Goal: Task Accomplishment & Management: Manage account settings

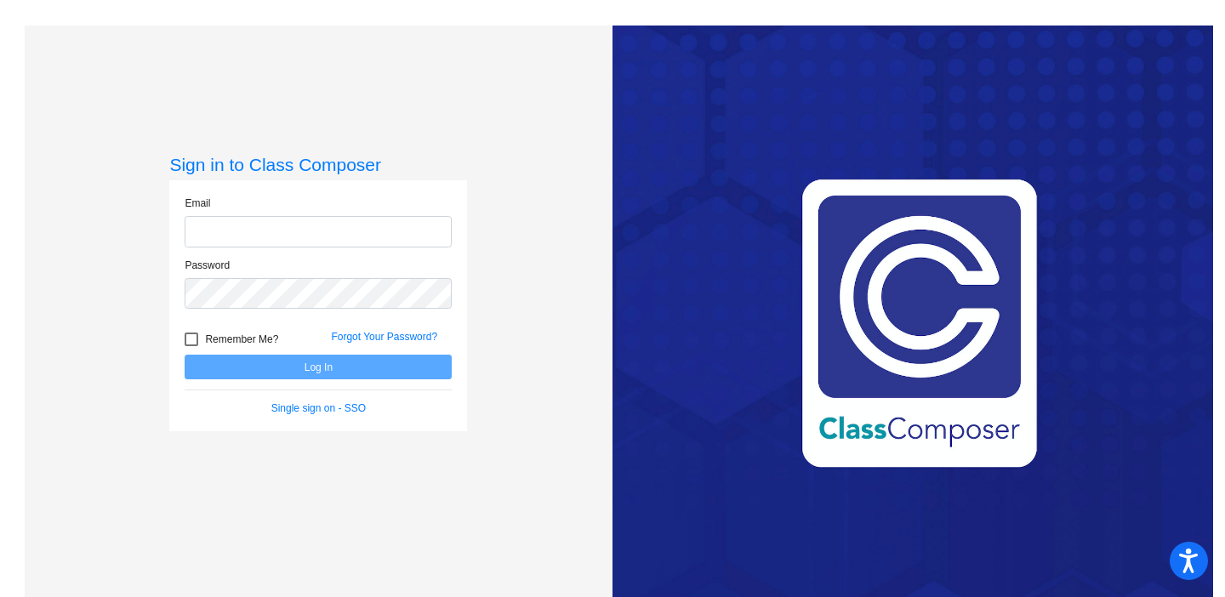
type input "[EMAIL_ADDRESS][DOMAIN_NAME]"
click at [360, 372] on button "Log In" at bounding box center [318, 367] width 267 height 25
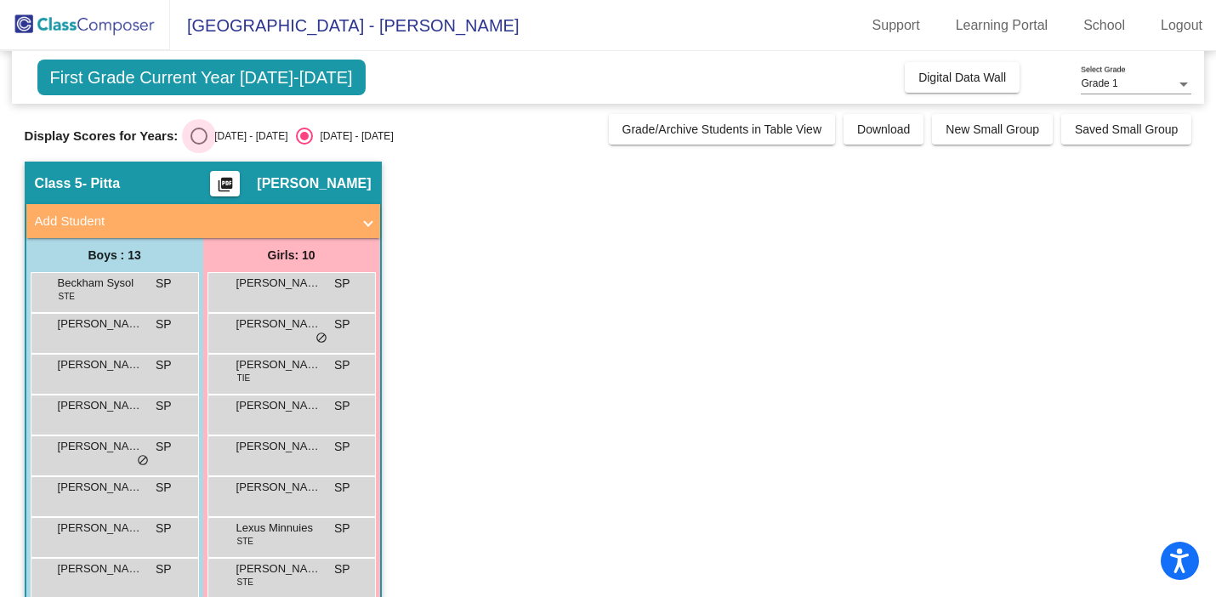
click at [231, 135] on div "[DATE] - [DATE]" at bounding box center [248, 135] width 80 height 15
click at [199, 145] on input "[DATE] - [DATE]" at bounding box center [198, 145] width 1 height 1
radio input "true"
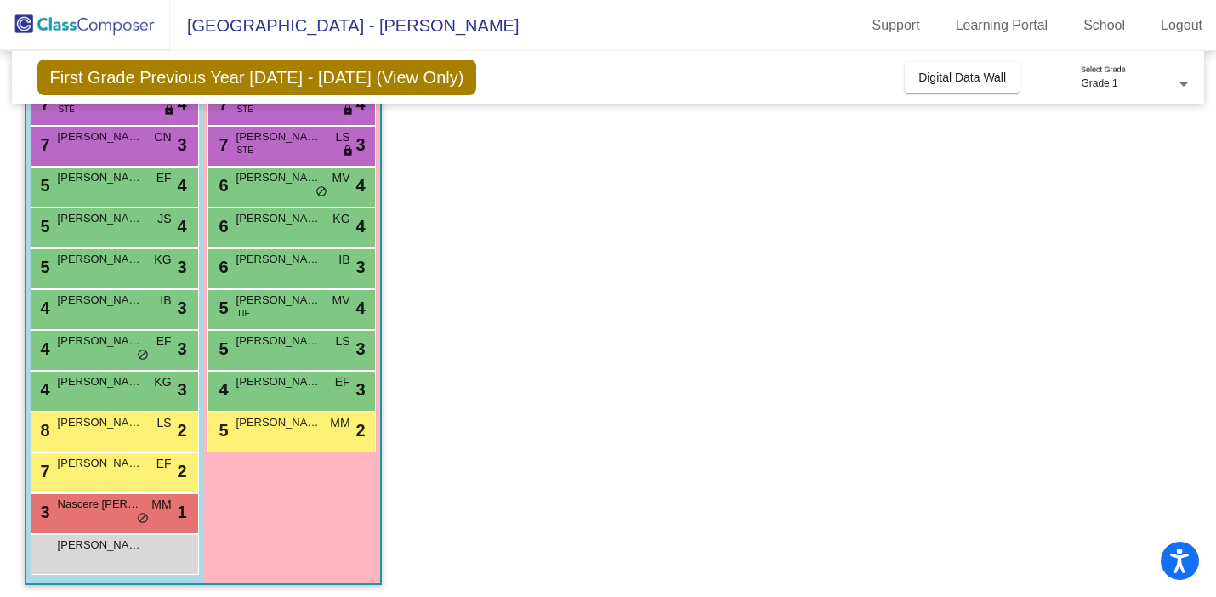
scroll to position [233, 0]
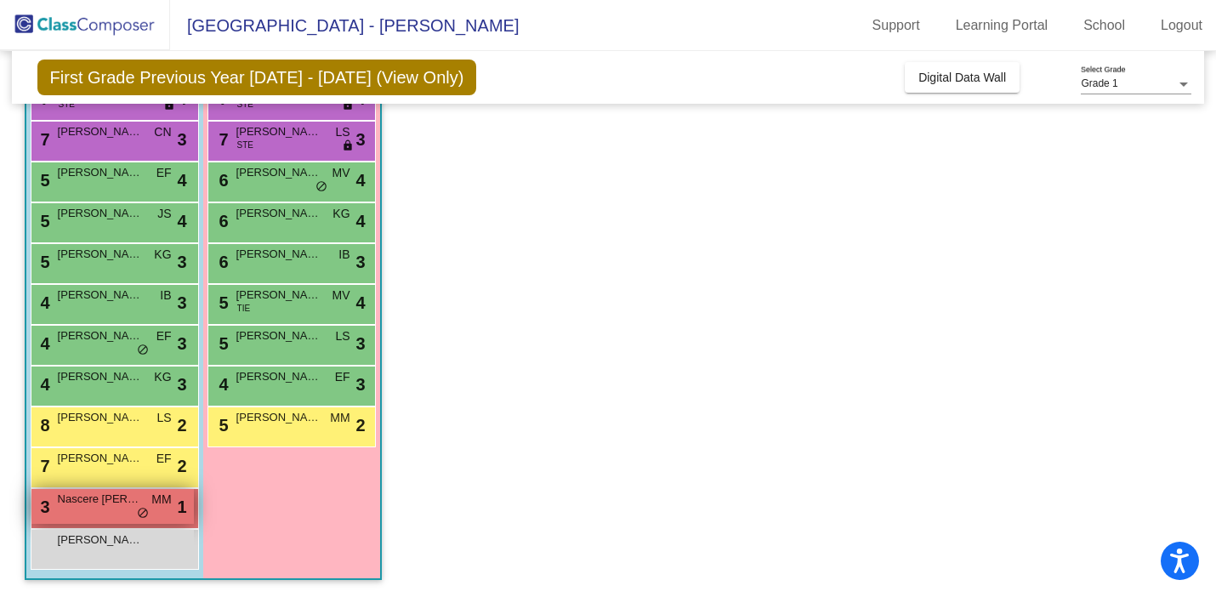
click at [102, 512] on div "3 Nascere [PERSON_NAME] lock do_not_disturb_alt 1" at bounding box center [112, 506] width 162 height 35
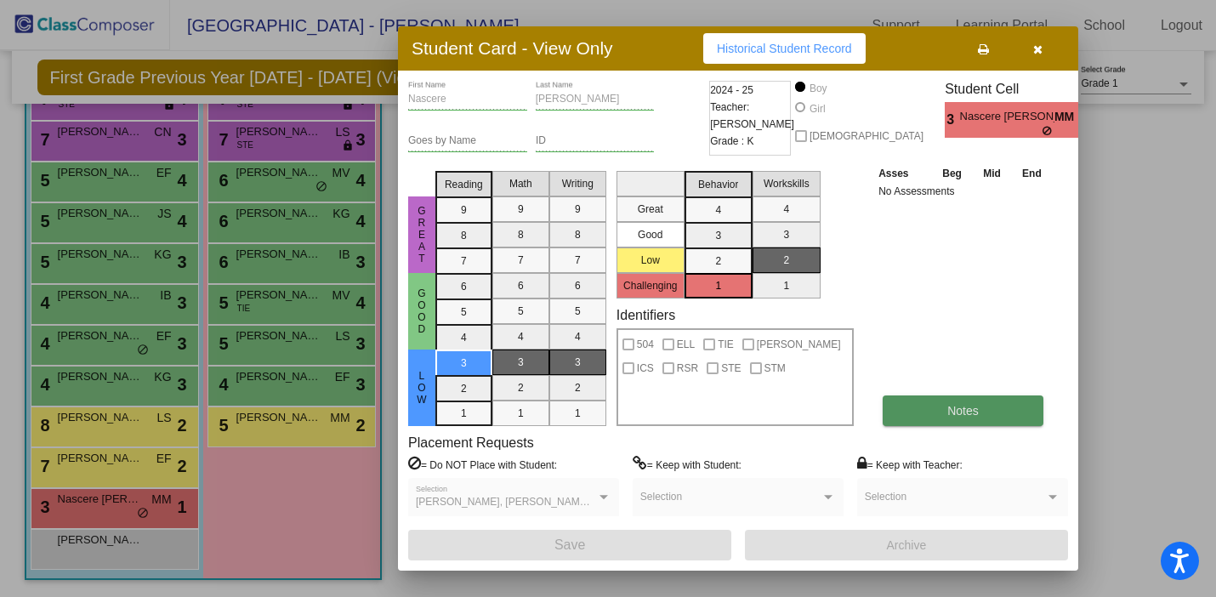
click at [934, 419] on button "Notes" at bounding box center [963, 411] width 161 height 31
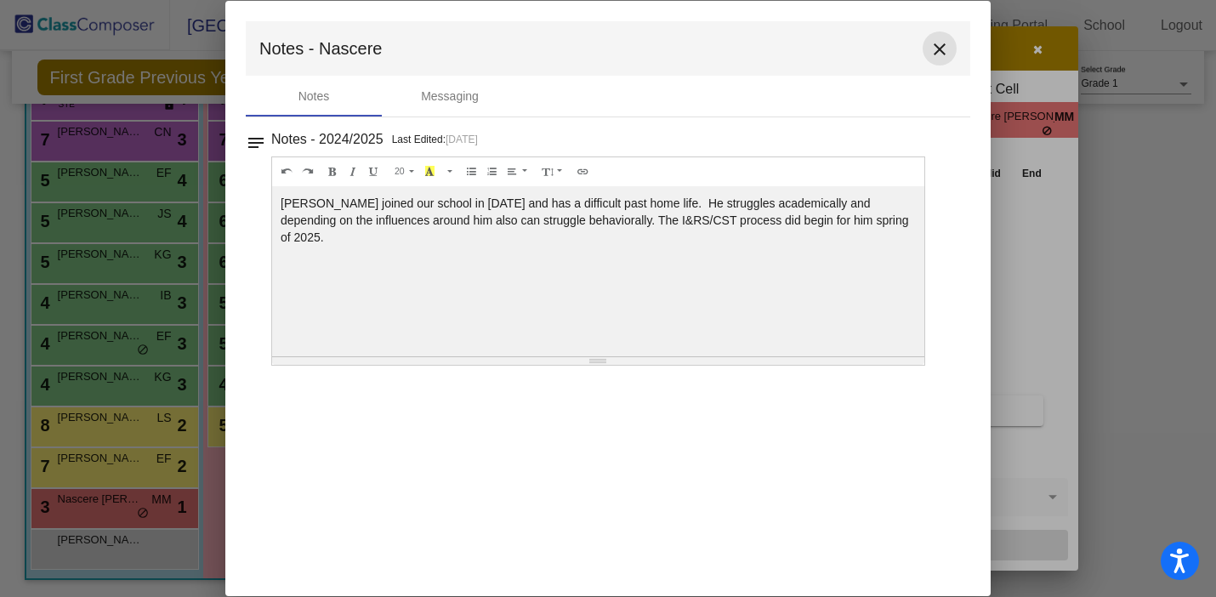
click at [942, 51] on mat-icon "close" at bounding box center [940, 49] width 20 height 20
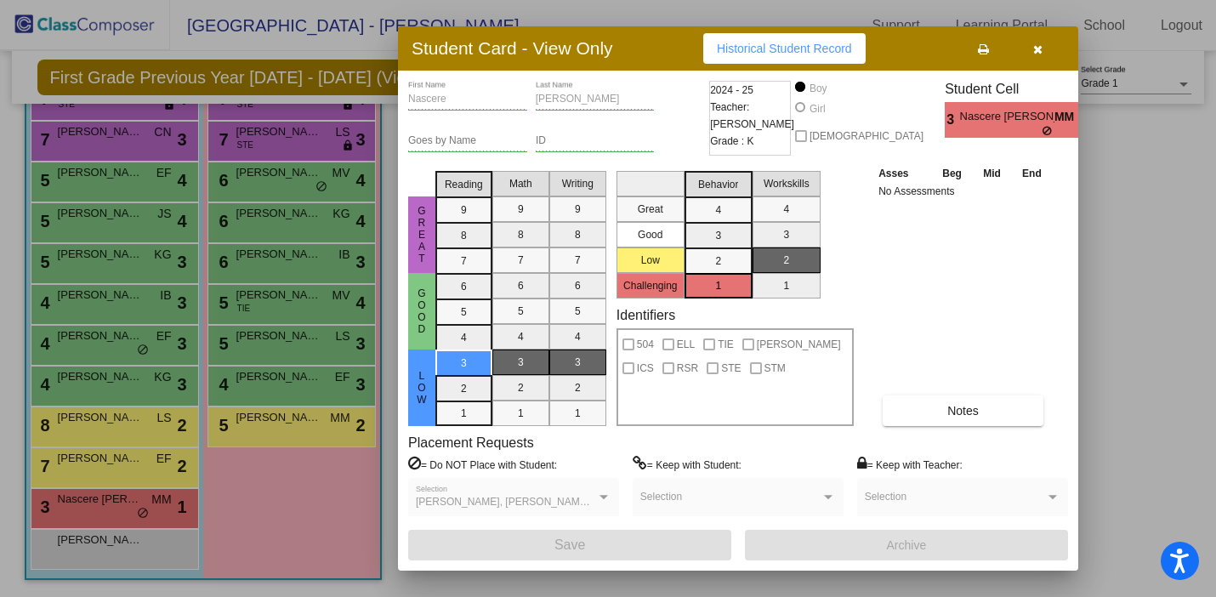
click at [1032, 50] on button "button" at bounding box center [1038, 48] width 54 height 31
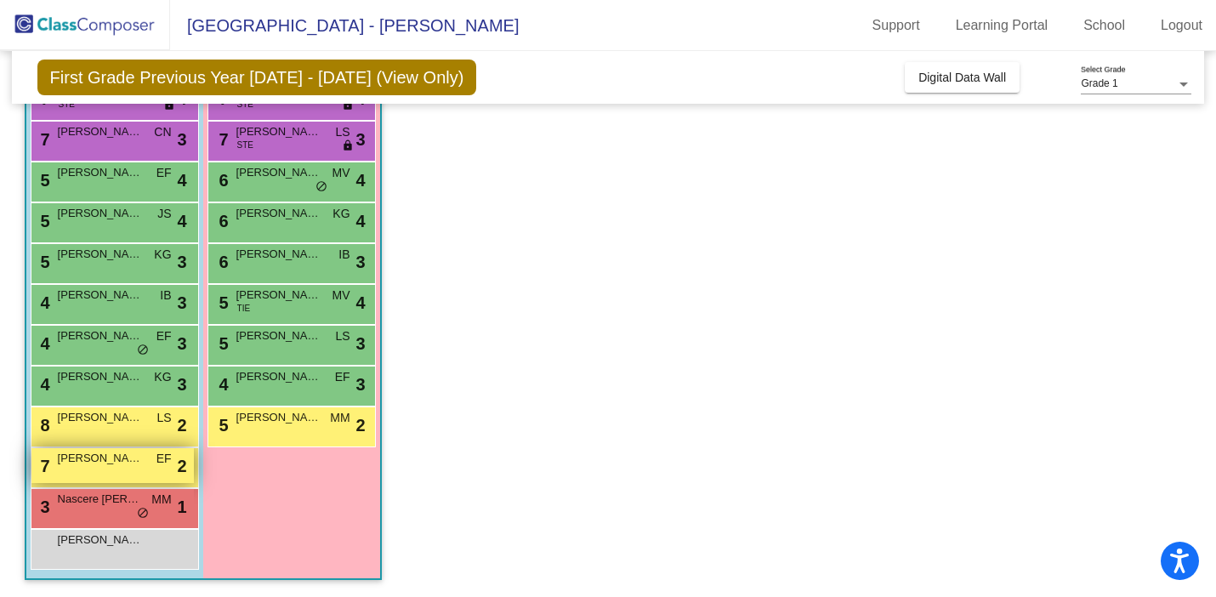
click at [110, 482] on div "7 [PERSON_NAME] EF lock do_not_disturb_alt 2" at bounding box center [112, 465] width 162 height 35
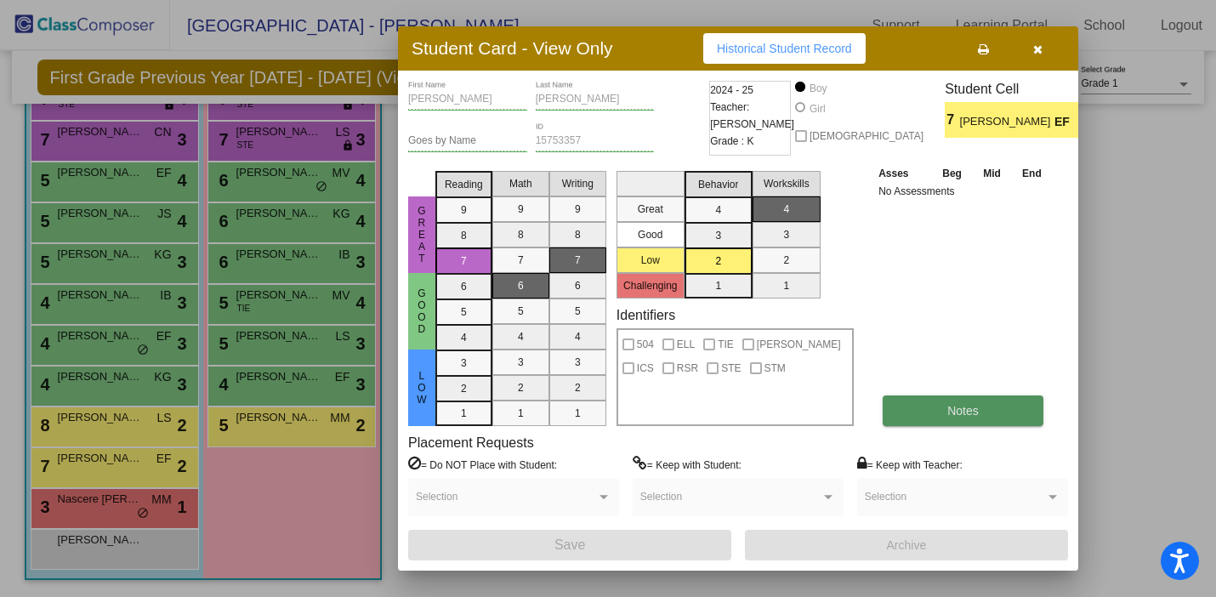
click at [919, 419] on button "Notes" at bounding box center [963, 411] width 161 height 31
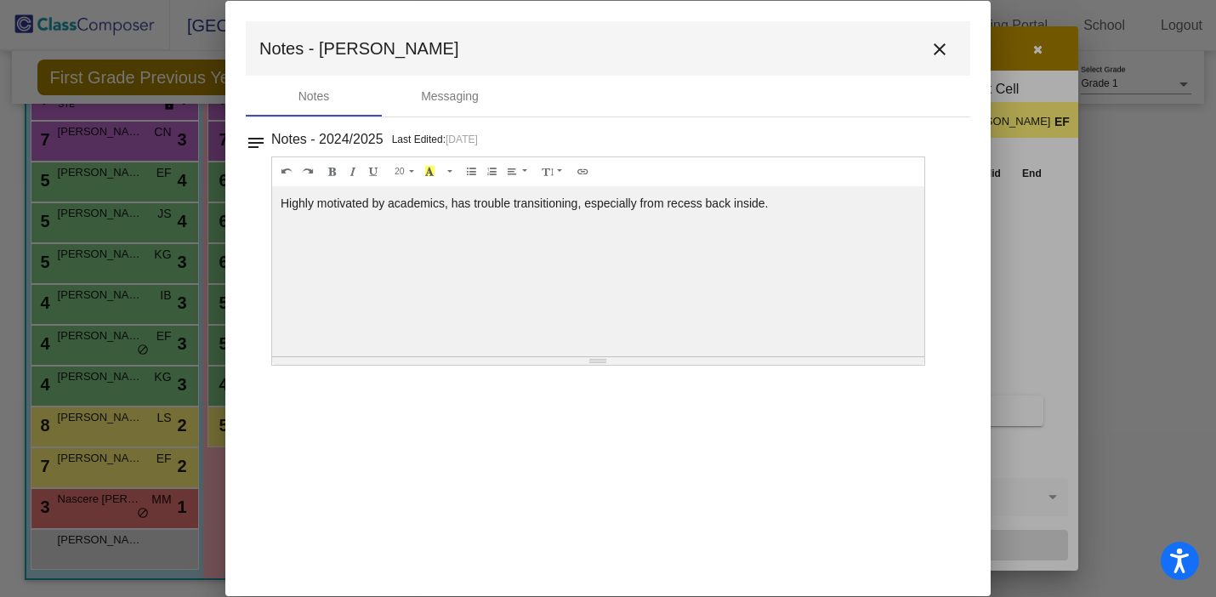
click at [939, 46] on mat-icon "close" at bounding box center [940, 49] width 20 height 20
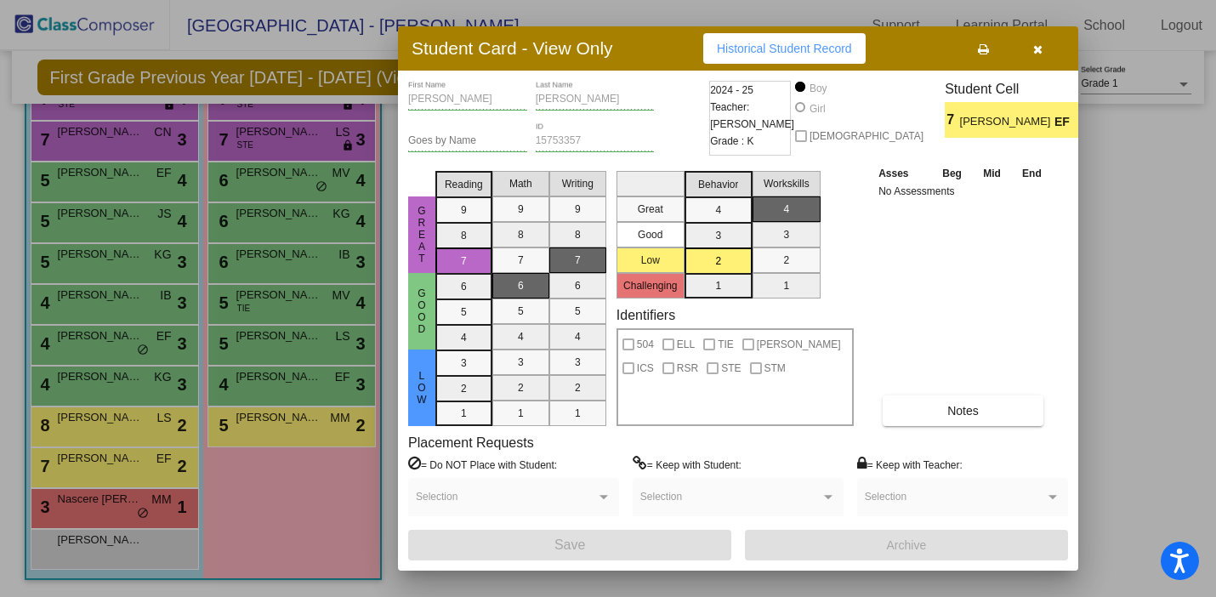
click at [1023, 51] on button "button" at bounding box center [1038, 48] width 54 height 31
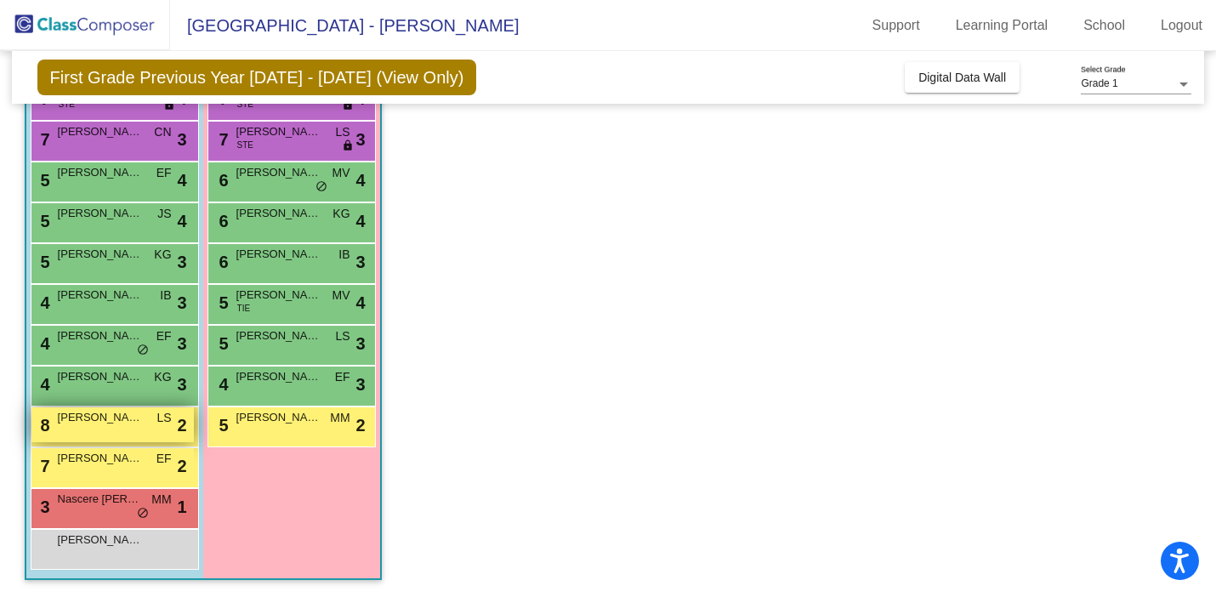
click at [110, 420] on span "[PERSON_NAME]" at bounding box center [100, 417] width 85 height 17
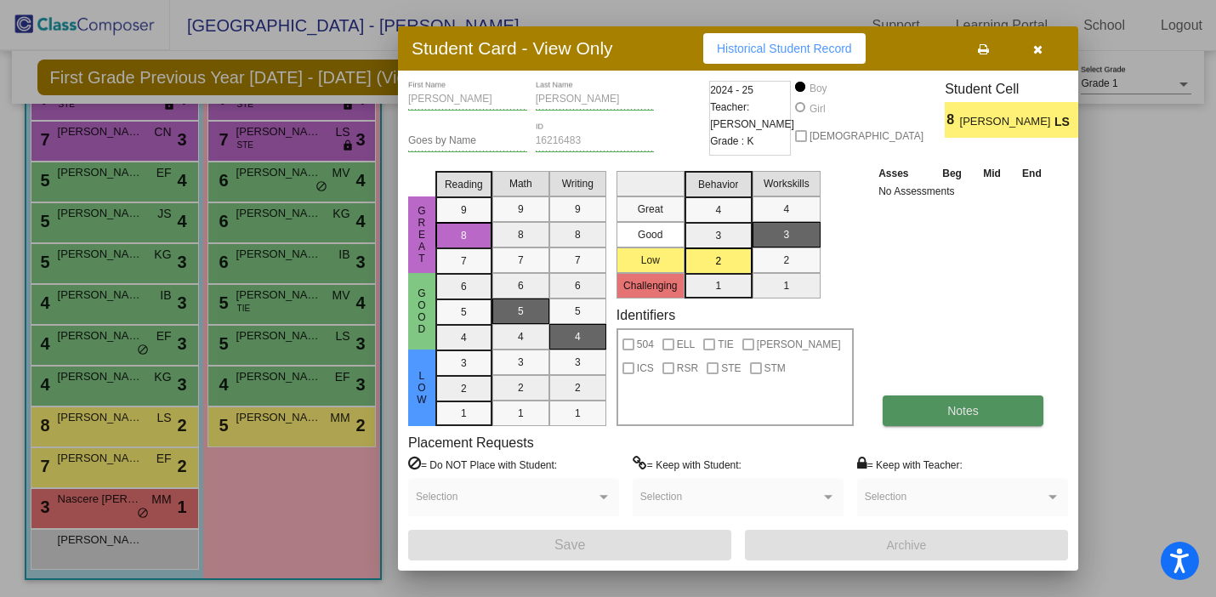
click at [952, 416] on span "Notes" at bounding box center [963, 411] width 31 height 14
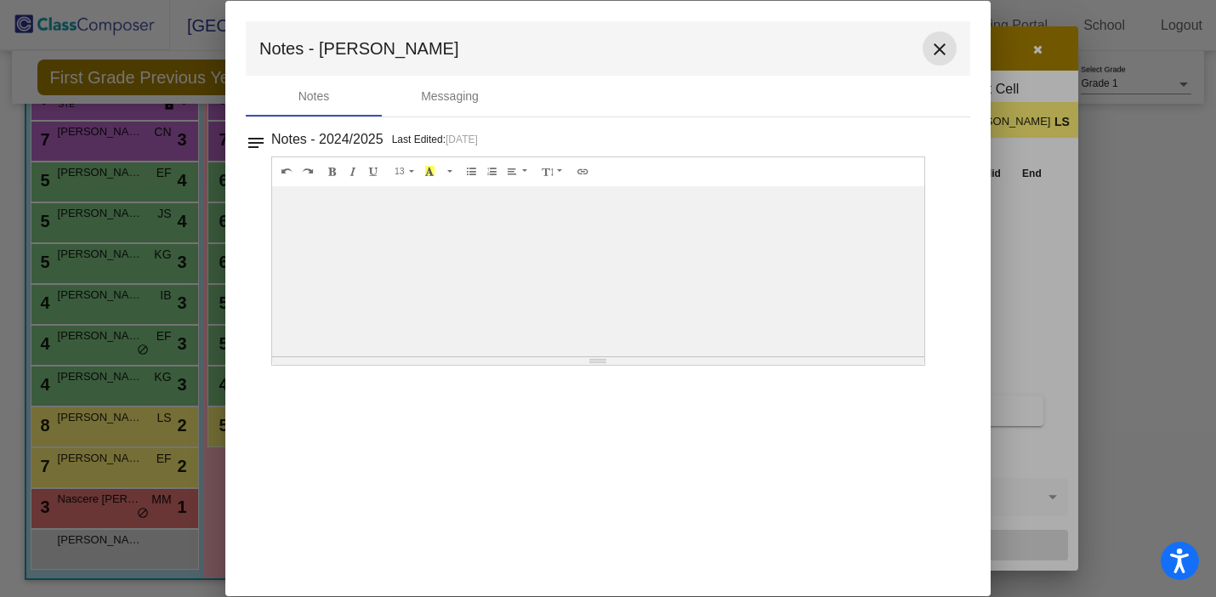
click at [943, 52] on mat-icon "close" at bounding box center [940, 49] width 20 height 20
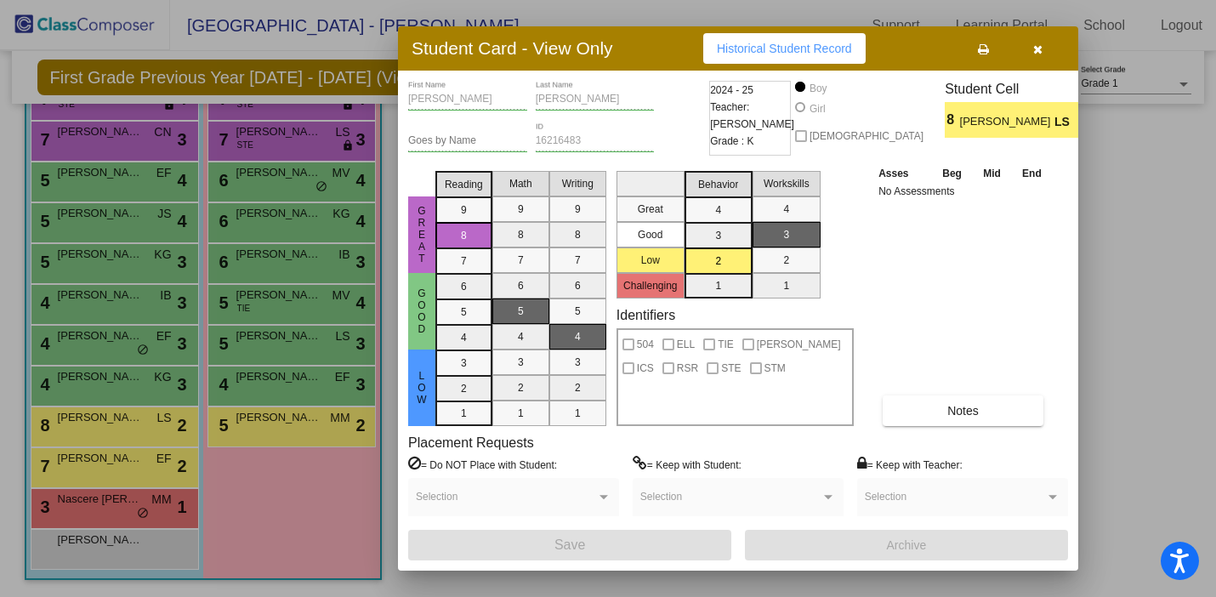
click at [1034, 51] on icon "button" at bounding box center [1038, 49] width 9 height 12
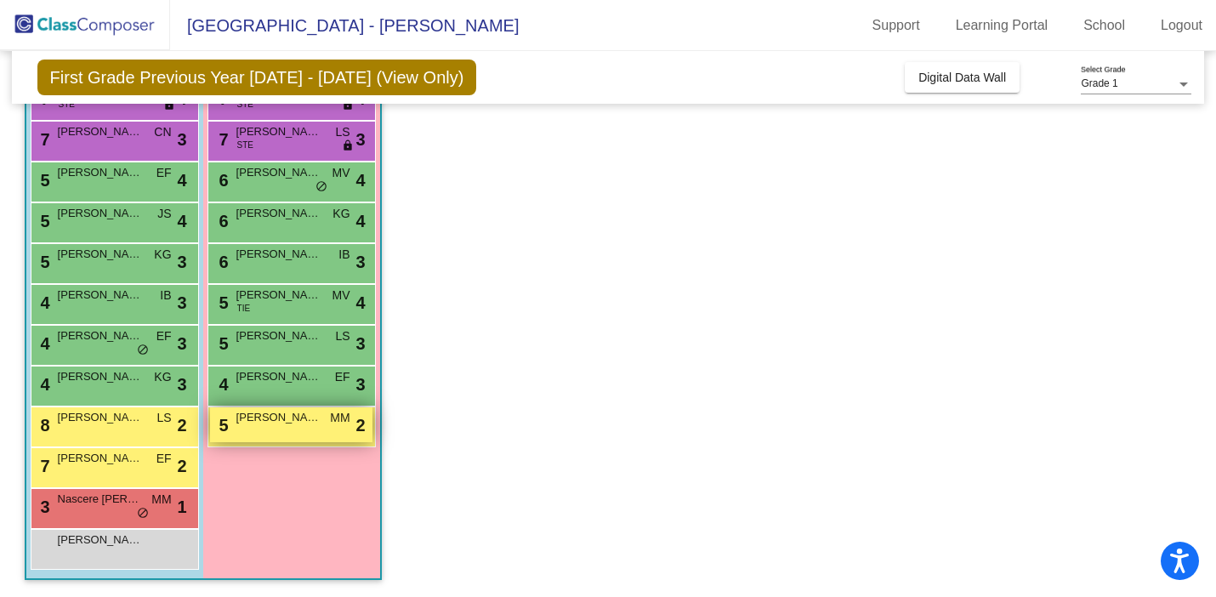
click at [311, 425] on span "[PERSON_NAME]" at bounding box center [278, 417] width 85 height 17
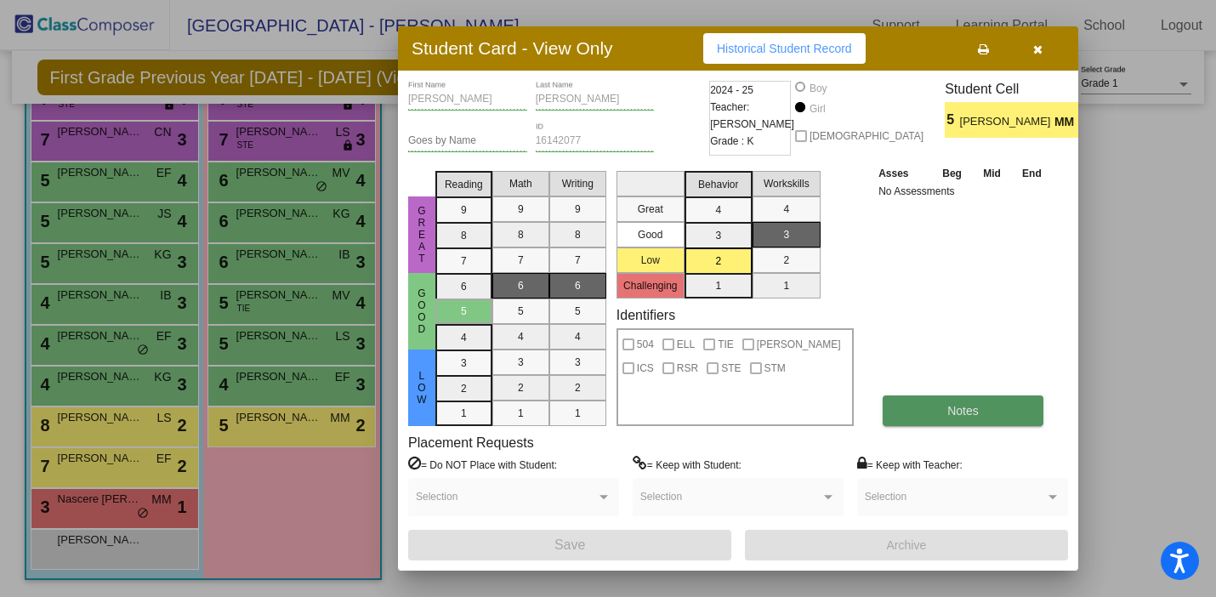
click at [935, 420] on button "Notes" at bounding box center [963, 411] width 161 height 31
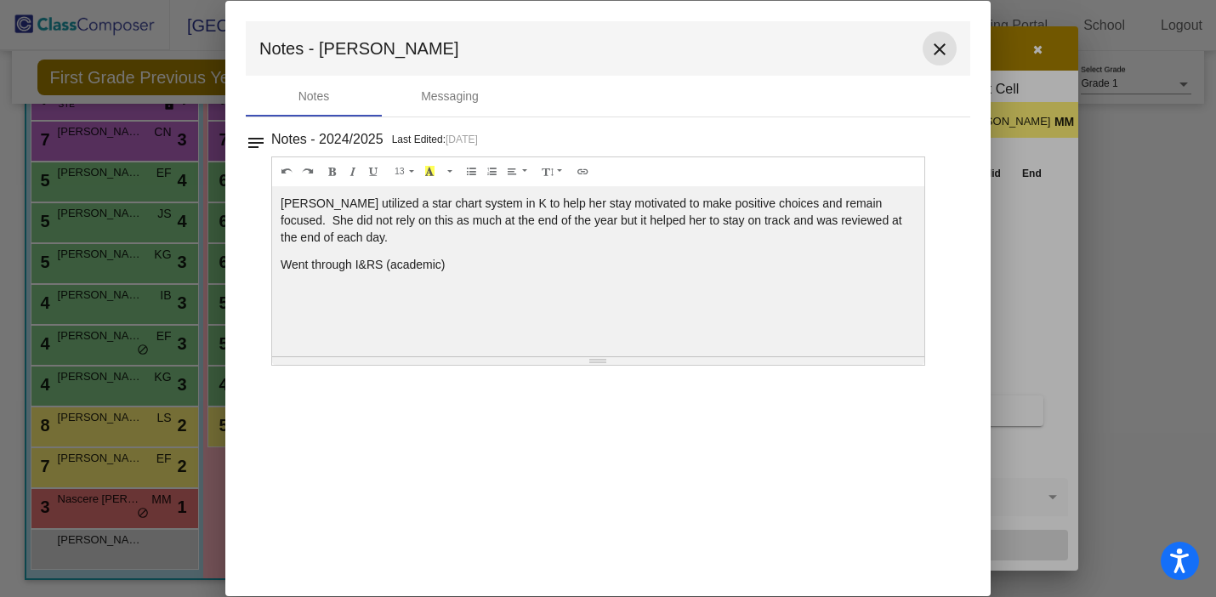
click at [941, 49] on mat-icon "close" at bounding box center [940, 49] width 20 height 20
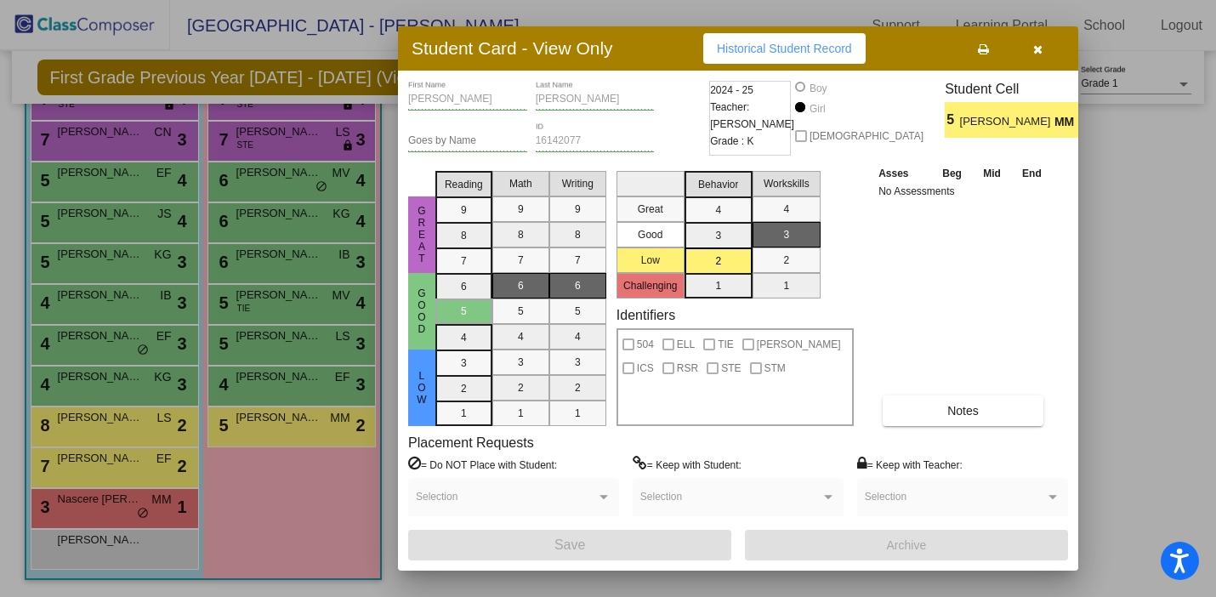
click at [1030, 50] on button "button" at bounding box center [1038, 48] width 54 height 31
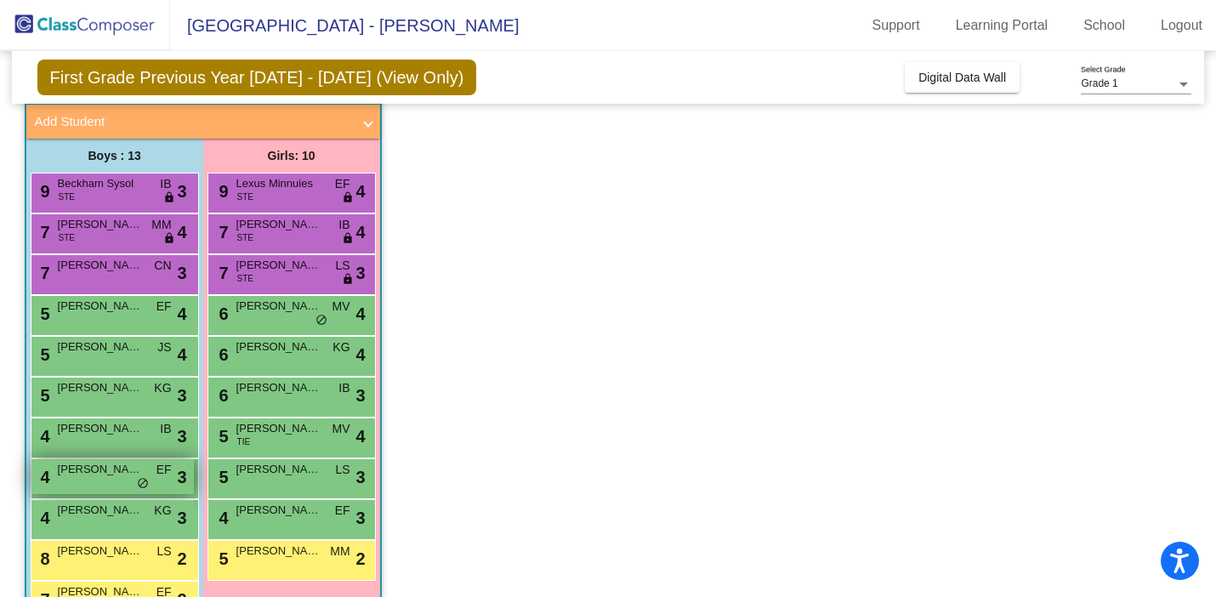
scroll to position [94, 0]
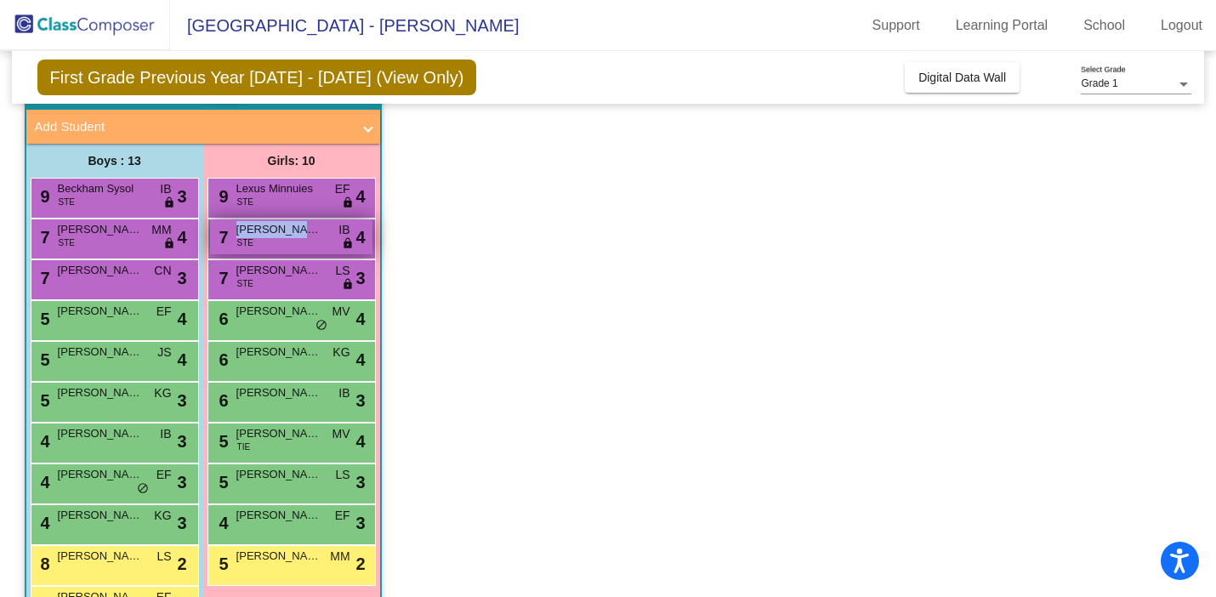
click at [300, 238] on div "7 [PERSON_NAME] STE IB lock do_not_disturb_alt 4" at bounding box center [291, 236] width 162 height 35
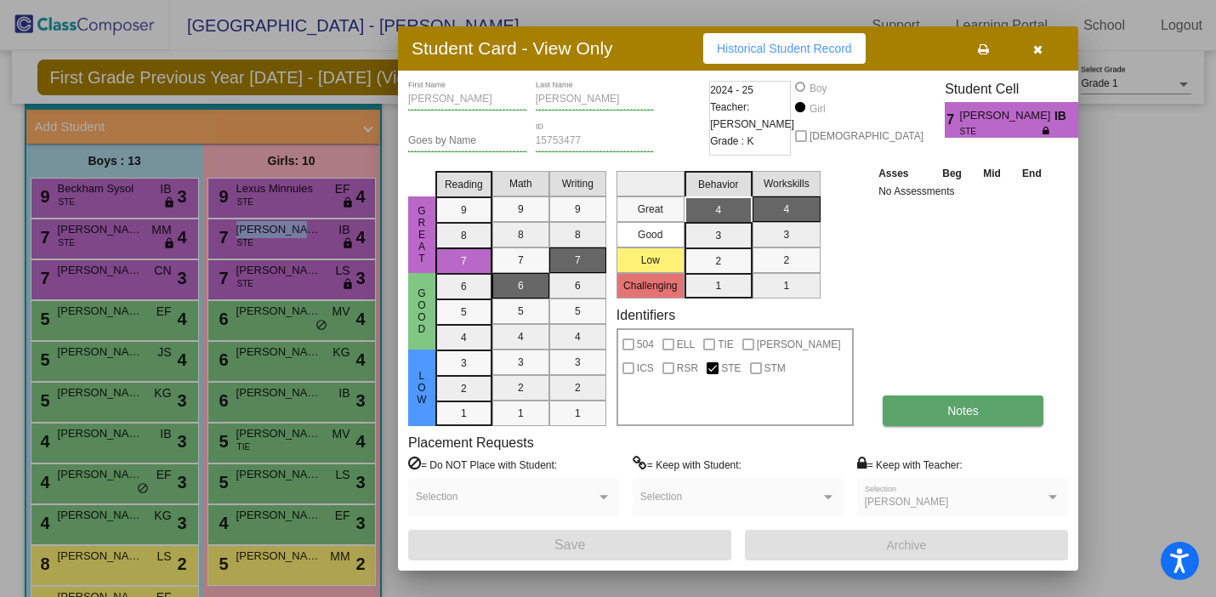
click at [949, 418] on button "Notes" at bounding box center [963, 411] width 161 height 31
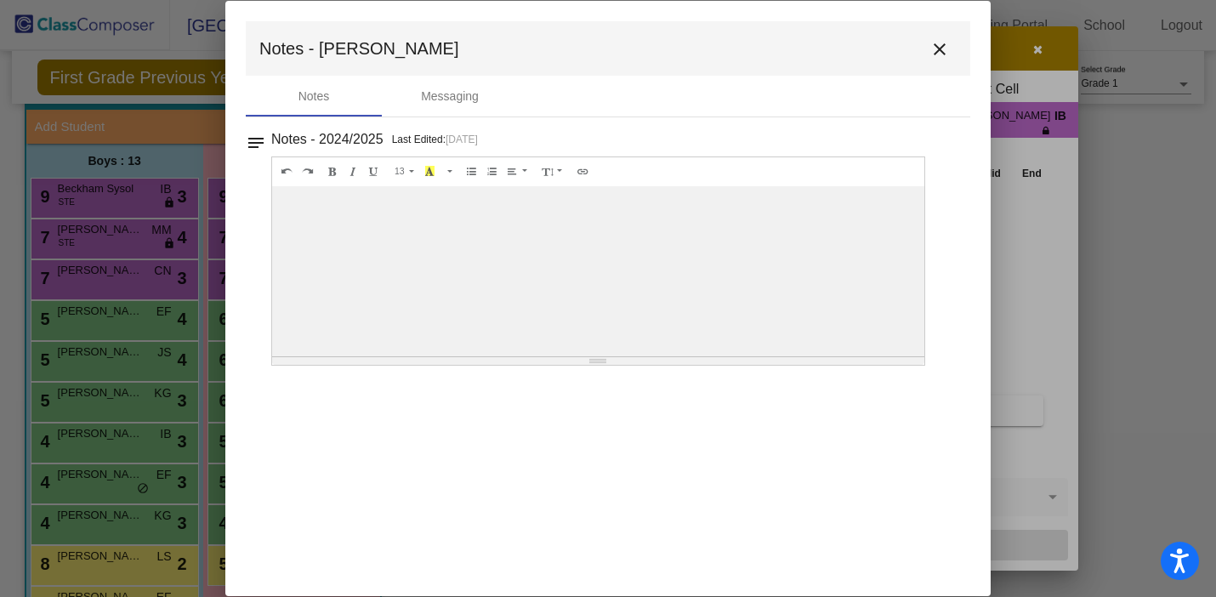
click at [944, 54] on mat-icon "close" at bounding box center [940, 49] width 20 height 20
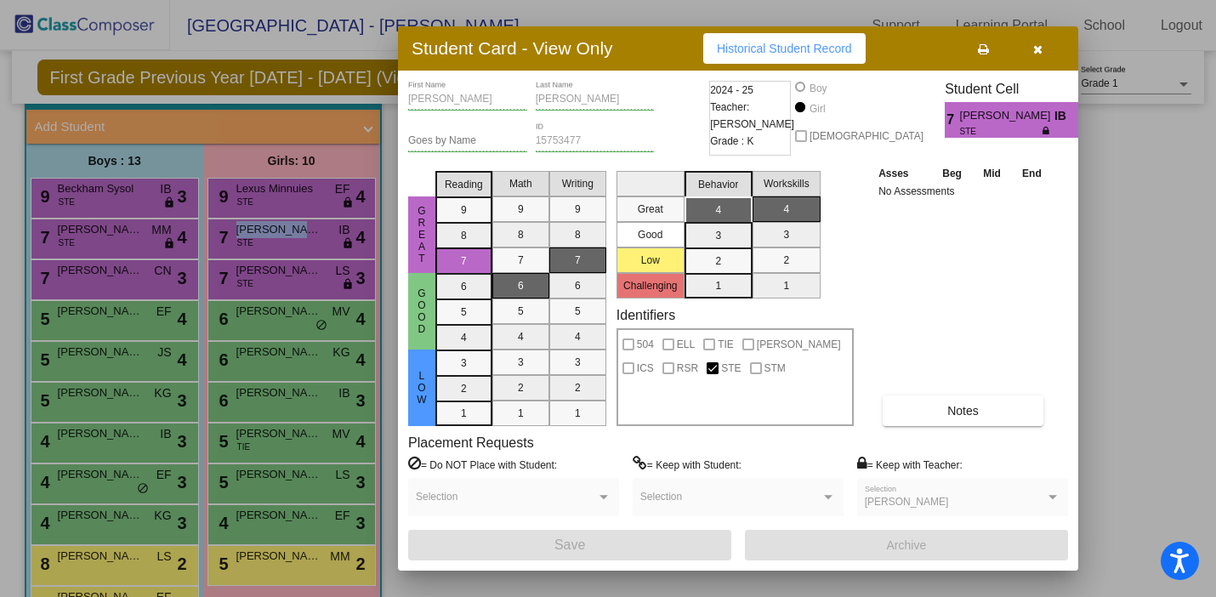
click at [1026, 46] on button "button" at bounding box center [1038, 48] width 54 height 31
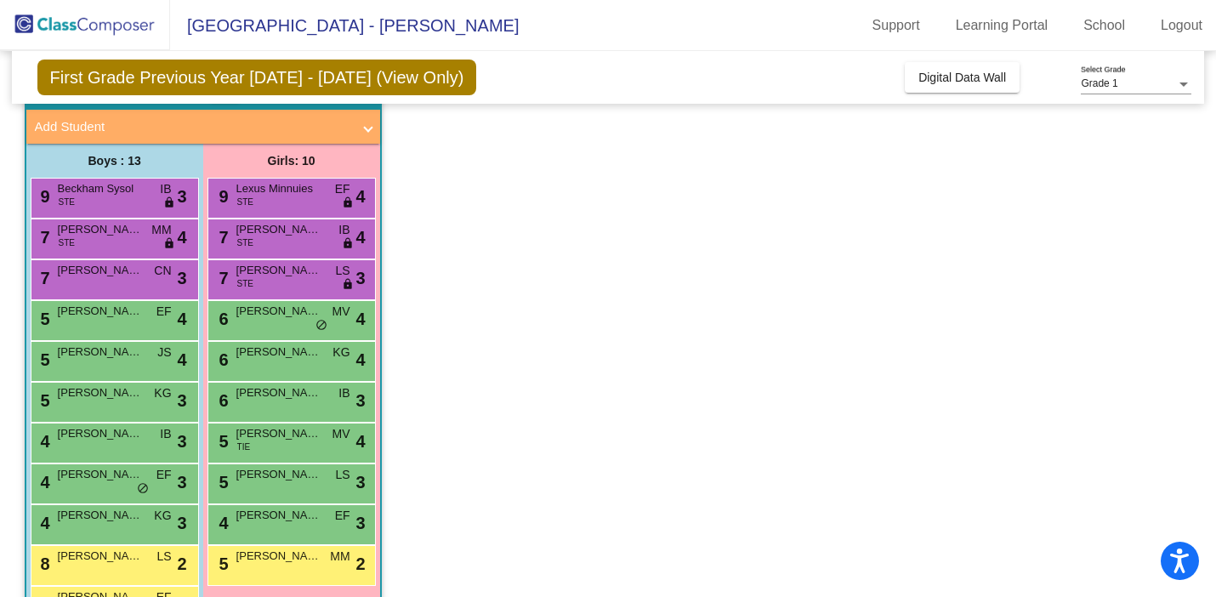
click at [471, 316] on app-classroom "Class 5 - Pitta picture_as_pdf [PERSON_NAME] Add Student First Name Last Name S…" at bounding box center [609, 401] width 1168 height 669
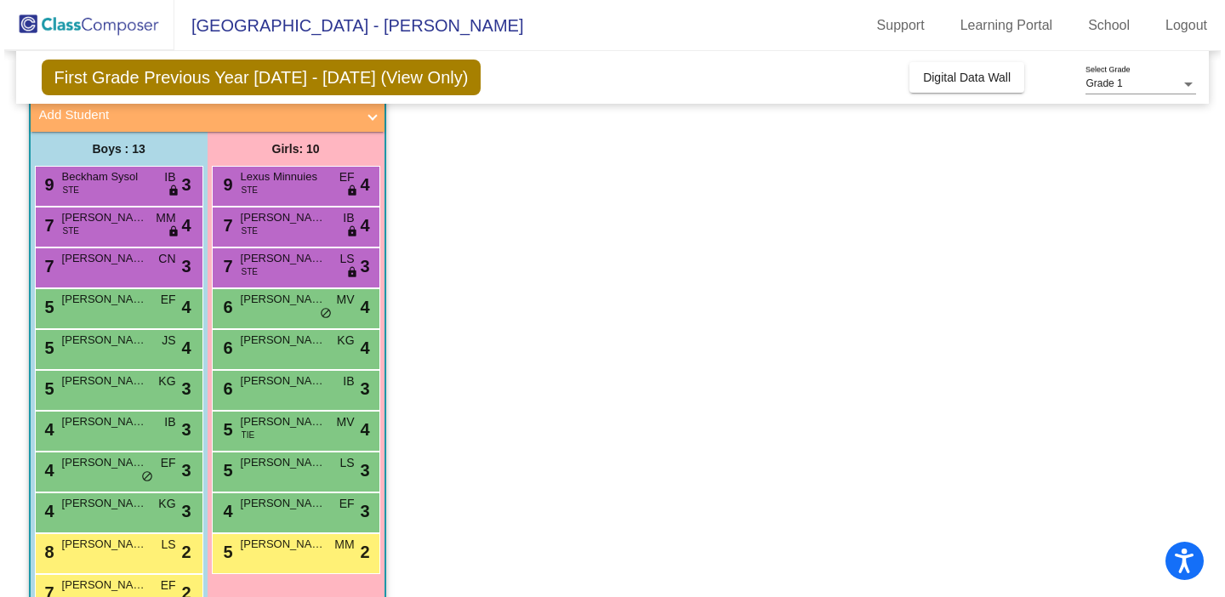
scroll to position [0, 0]
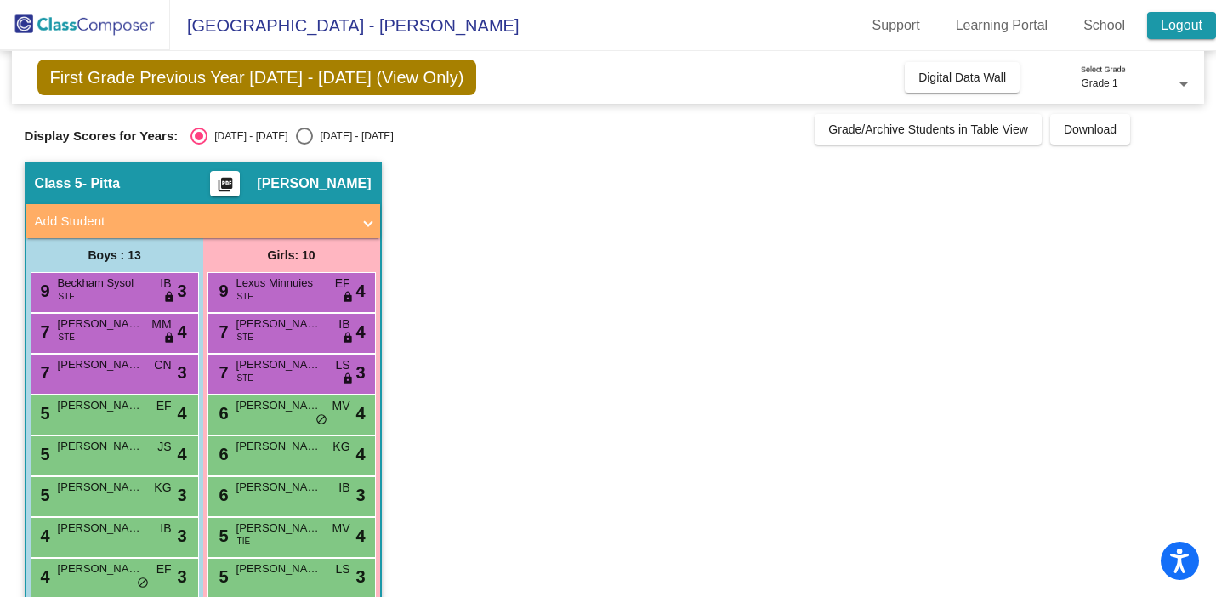
click at [1194, 26] on link "Logout" at bounding box center [1182, 25] width 69 height 27
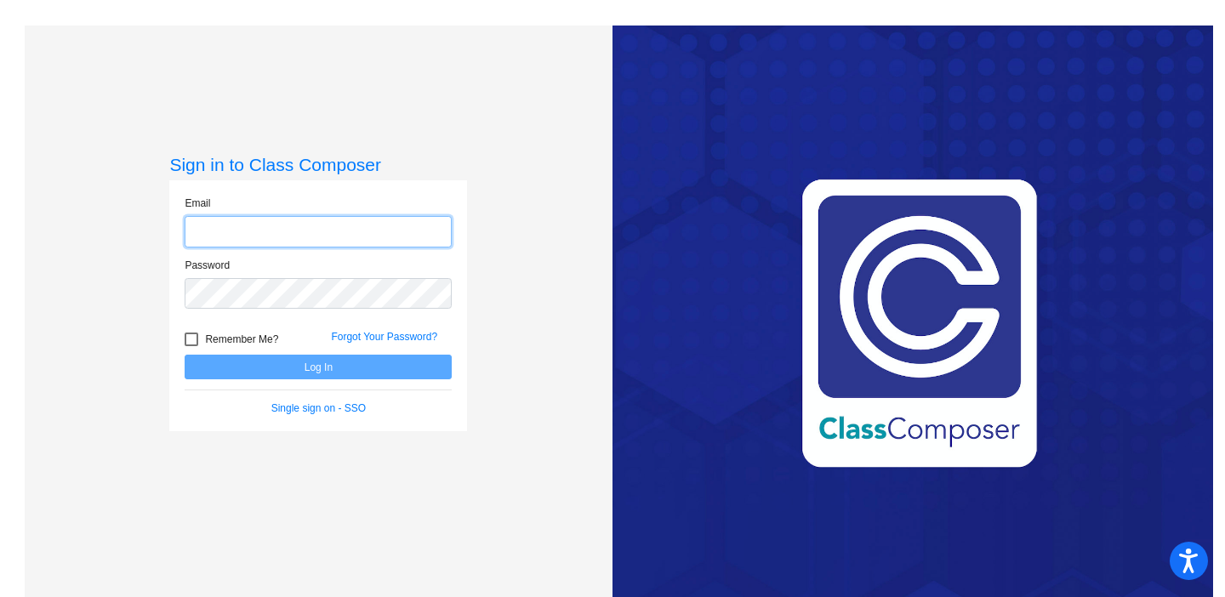
type input "[EMAIL_ADDRESS][DOMAIN_NAME]"
